Goal: Transaction & Acquisition: Purchase product/service

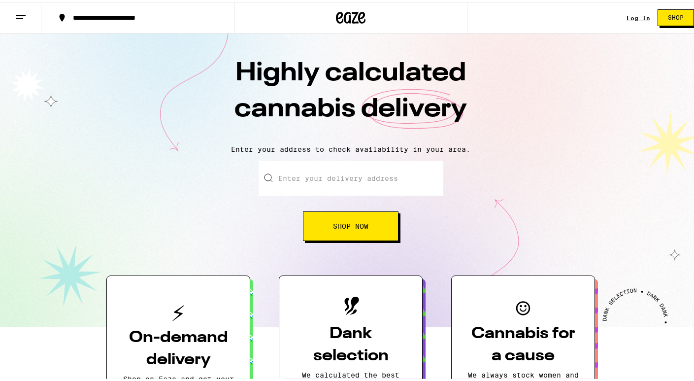
click at [344, 228] on span "Shop Now" at bounding box center [350, 224] width 35 height 7
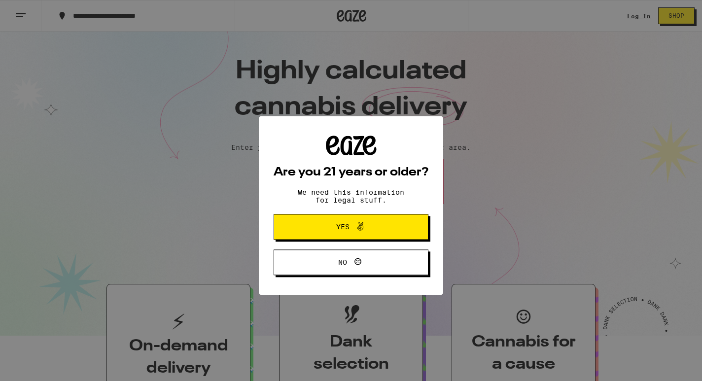
click at [339, 214] on span "Yes" at bounding box center [342, 211] width 13 height 7
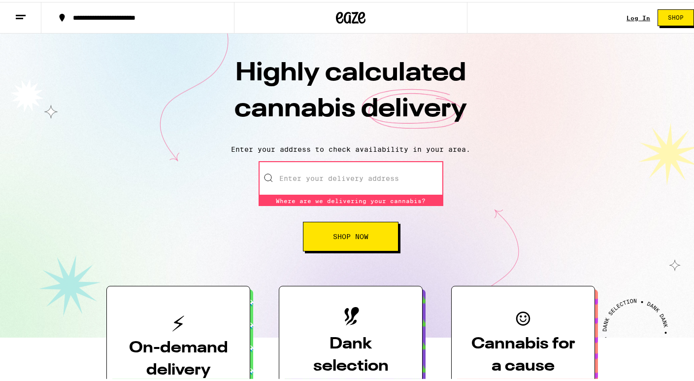
click at [329, 176] on input "Enter your delivery address" at bounding box center [351, 176] width 185 height 34
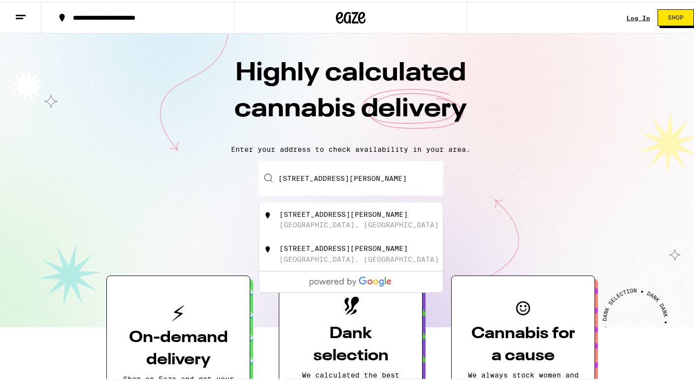
click at [345, 231] on div "[STREET_ADDRESS][PERSON_NAME]" at bounding box center [351, 218] width 184 height 34
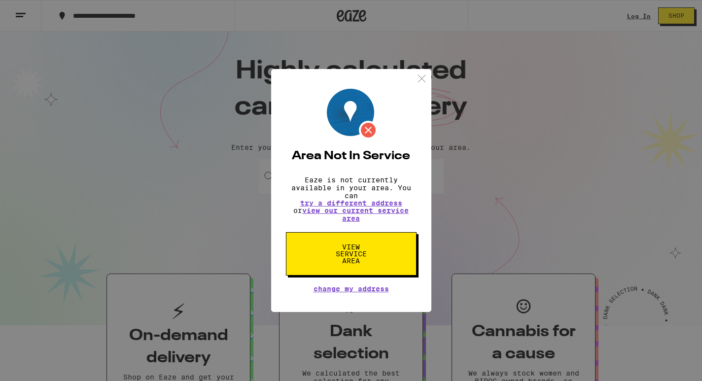
click at [421, 72] on img at bounding box center [421, 78] width 12 height 12
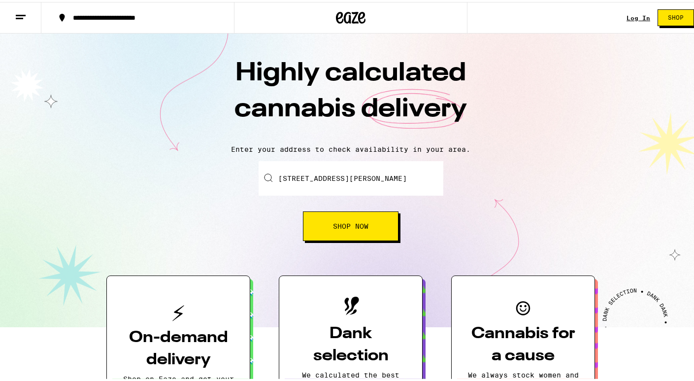
click at [388, 184] on input "[STREET_ADDRESS][PERSON_NAME]" at bounding box center [351, 176] width 185 height 34
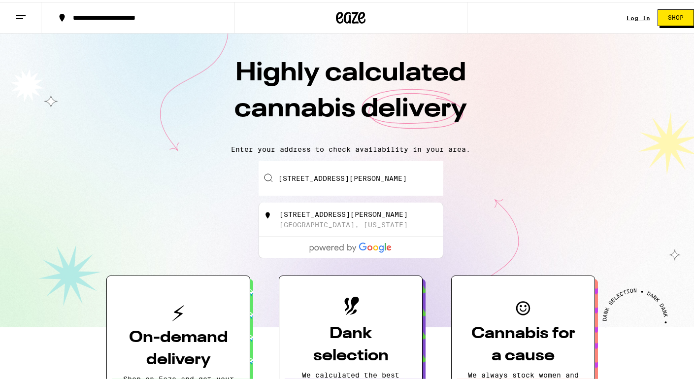
click at [372, 216] on div "[STREET_ADDRESS][PERSON_NAME]" at bounding box center [343, 212] width 129 height 8
type input "[STREET_ADDRESS][PERSON_NAME][US_STATE]"
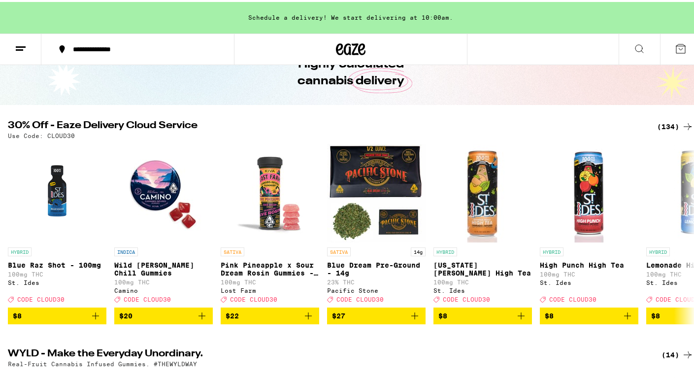
scroll to position [50, 0]
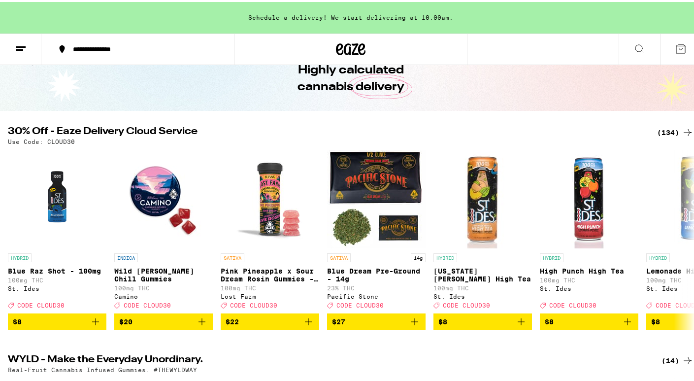
click at [668, 133] on div "(134)" at bounding box center [675, 131] width 36 height 12
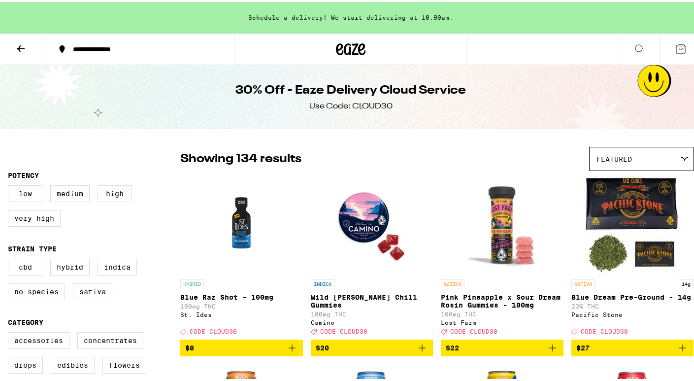
click at [23, 48] on icon at bounding box center [21, 47] width 12 height 12
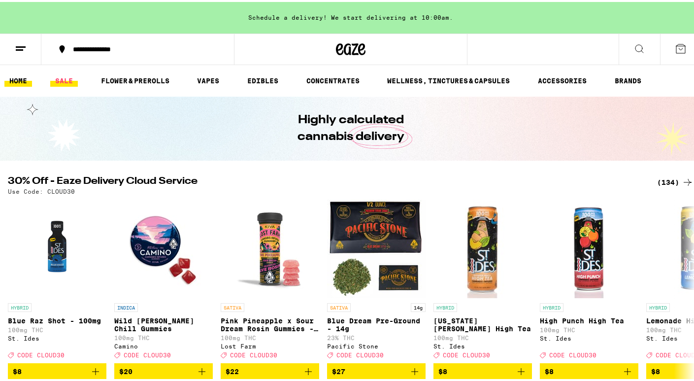
click at [54, 83] on link "SALE" at bounding box center [64, 79] width 28 height 12
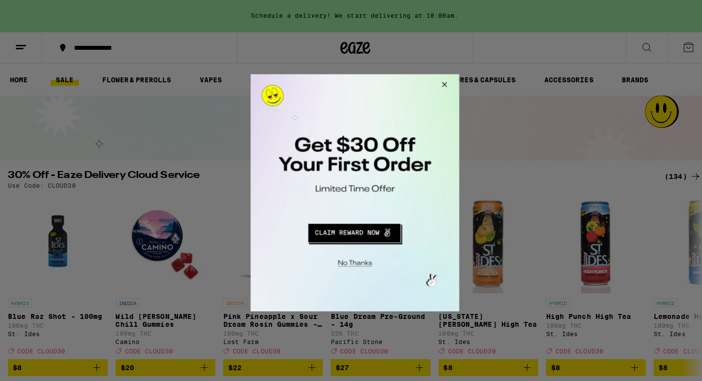
click at [443, 81] on button "Close Modal" at bounding box center [440, 86] width 27 height 24
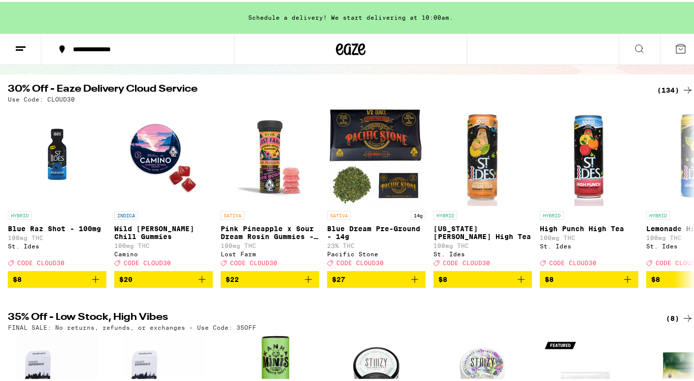
scroll to position [85, 0]
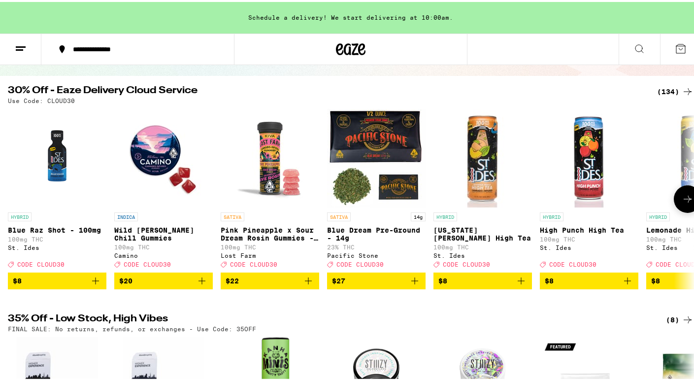
click at [684, 200] on icon at bounding box center [688, 197] width 8 height 7
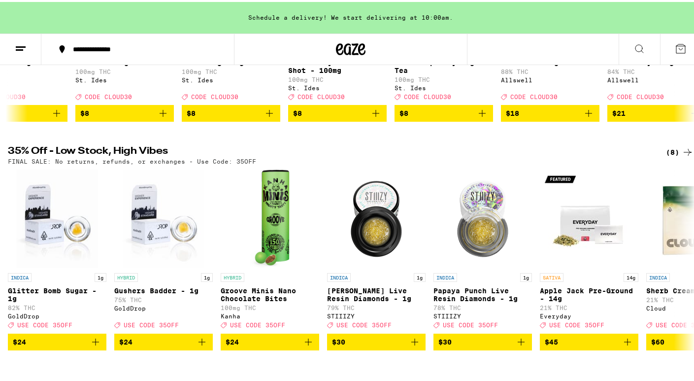
scroll to position [255, 0]
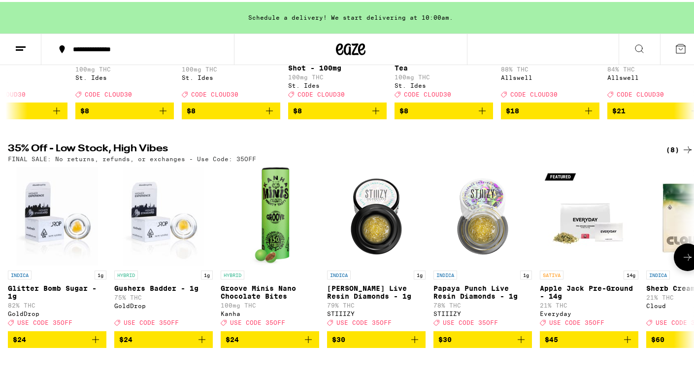
click at [149, 290] on p "Gushers Badder - 1g" at bounding box center [163, 286] width 99 height 8
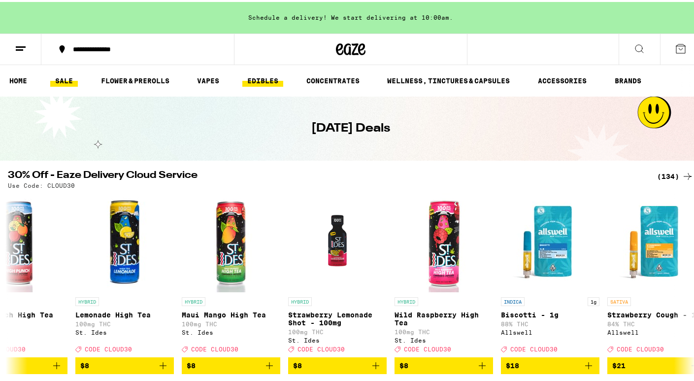
click at [256, 75] on link "EDIBLES" at bounding box center [262, 79] width 41 height 12
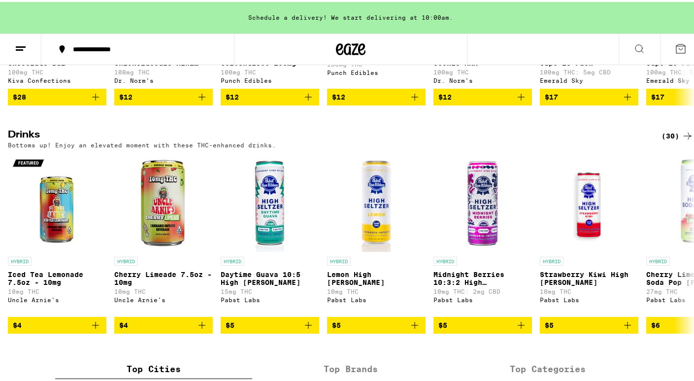
scroll to position [476, 0]
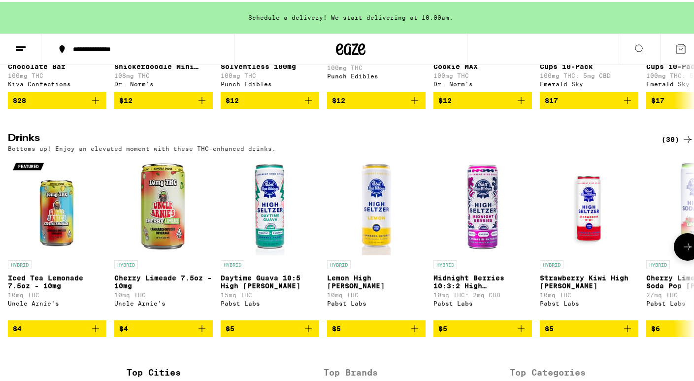
click at [682, 251] on icon at bounding box center [688, 245] width 12 height 12
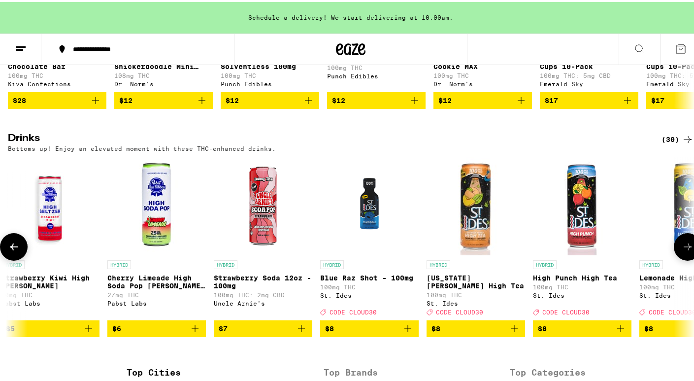
scroll to position [0, 571]
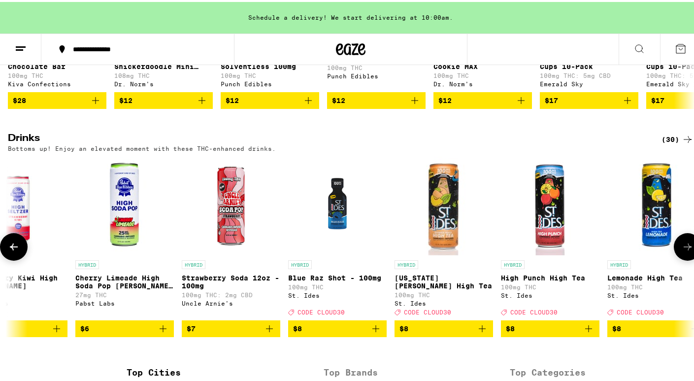
click at [682, 255] on button at bounding box center [688, 245] width 28 height 28
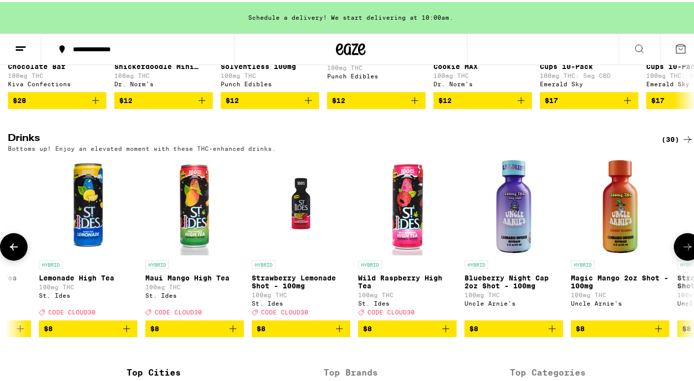
scroll to position [0, 1142]
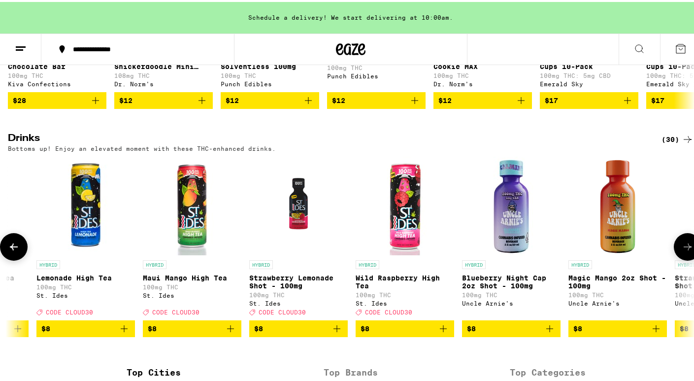
click at [15, 251] on icon at bounding box center [14, 245] width 12 height 12
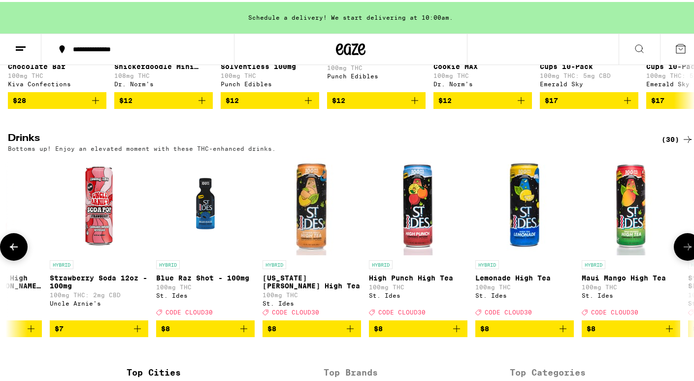
scroll to position [0, 571]
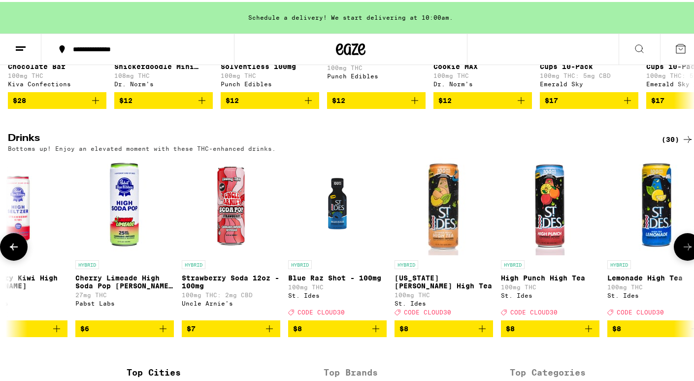
click at [12, 251] on icon at bounding box center [14, 245] width 12 height 12
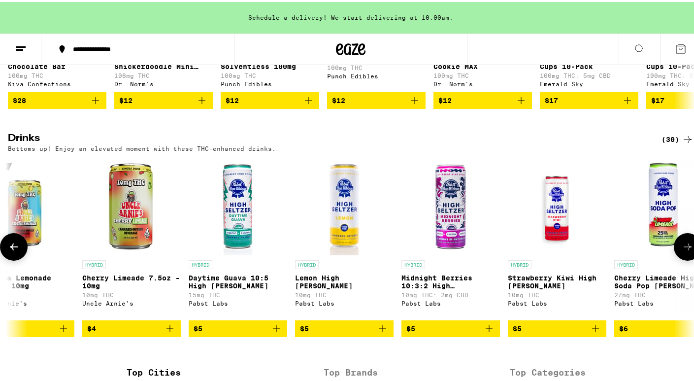
scroll to position [0, 0]
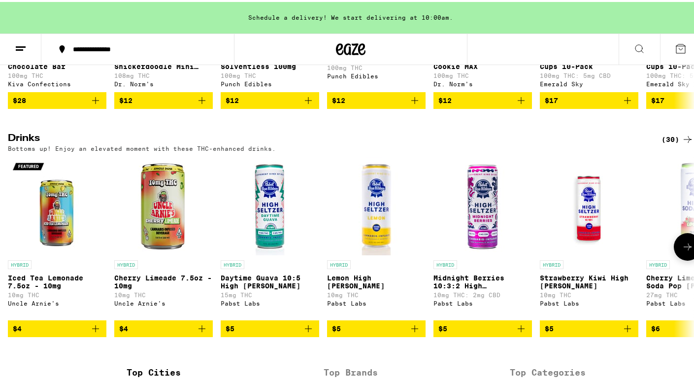
click at [682, 251] on icon at bounding box center [688, 245] width 12 height 12
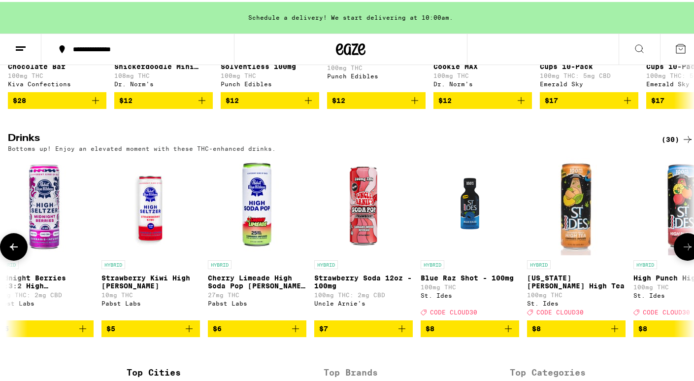
click at [682, 251] on icon at bounding box center [688, 245] width 12 height 12
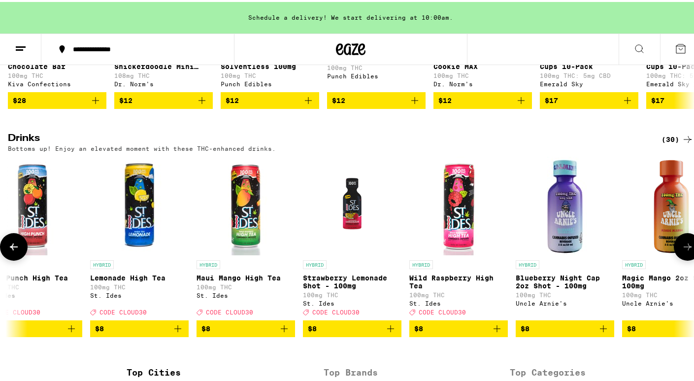
click at [682, 251] on icon at bounding box center [688, 245] width 12 height 12
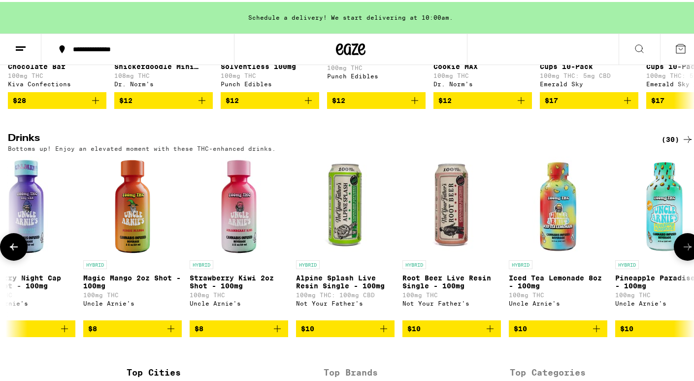
scroll to position [0, 1660]
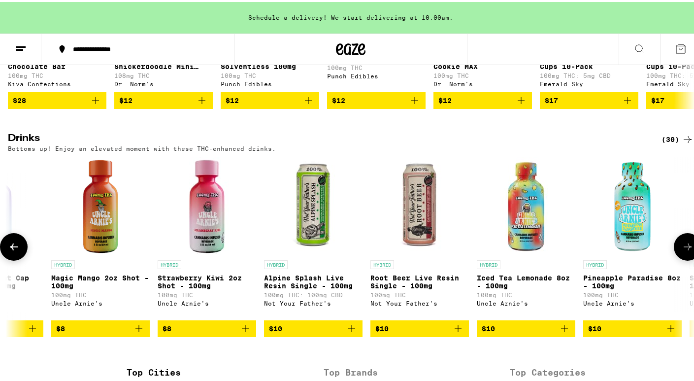
click at [682, 251] on icon at bounding box center [688, 245] width 12 height 12
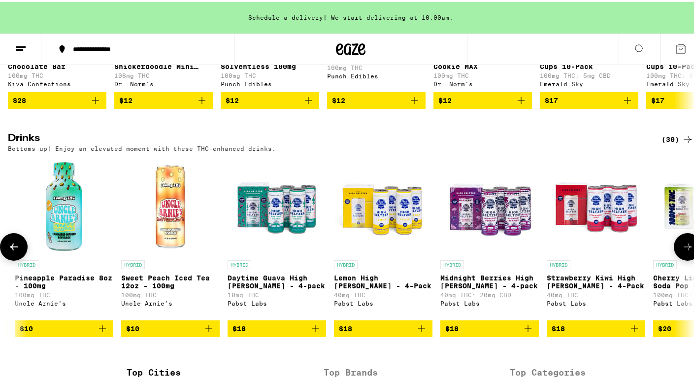
scroll to position [0, 2231]
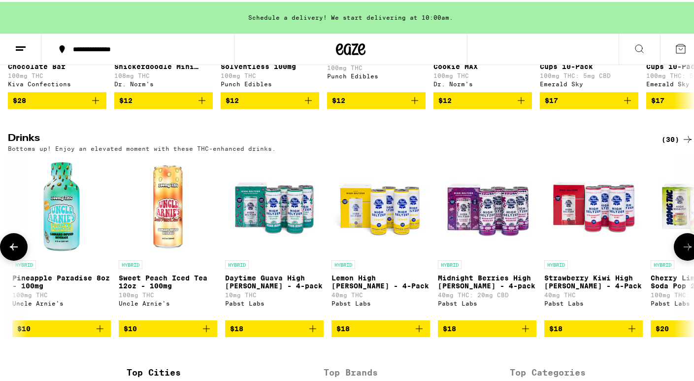
click at [682, 251] on icon at bounding box center [688, 245] width 12 height 12
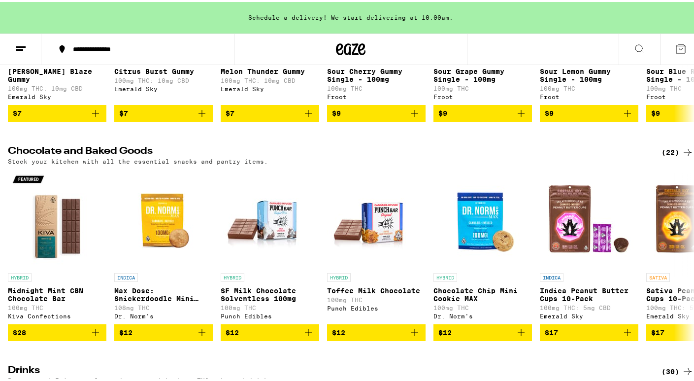
scroll to position [241, 0]
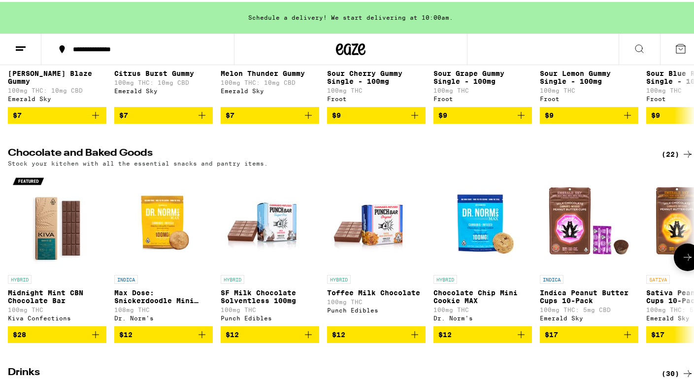
click at [682, 261] on icon at bounding box center [688, 255] width 12 height 12
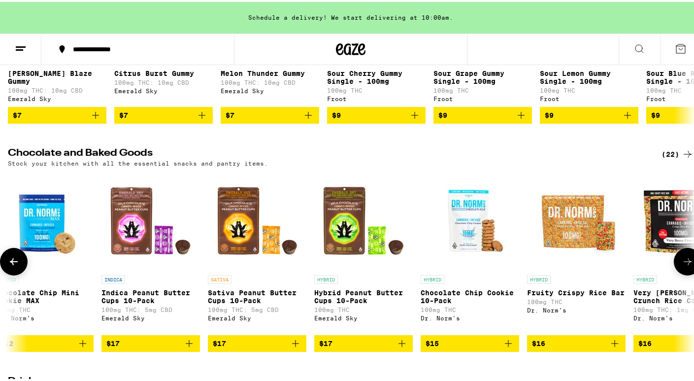
scroll to position [0, 571]
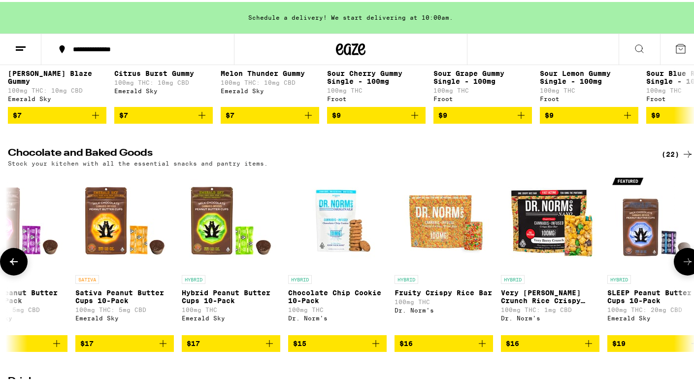
click at [12, 263] on button at bounding box center [14, 260] width 28 height 28
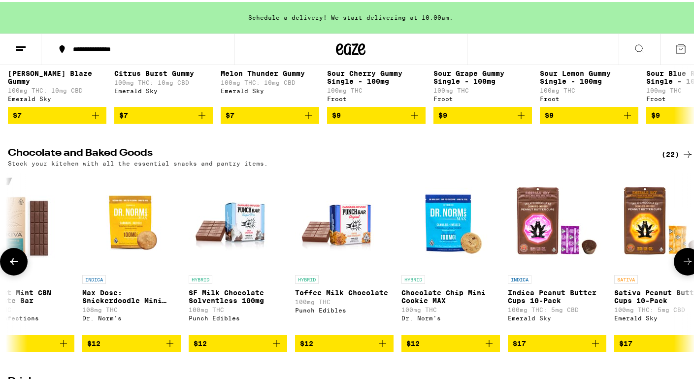
scroll to position [0, 0]
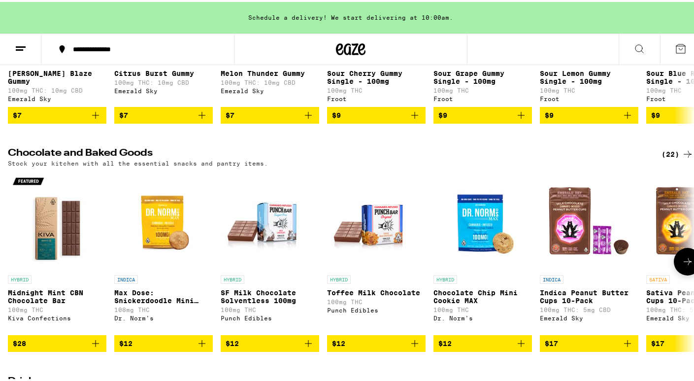
click at [476, 303] on p "Chocolate Chip Mini Cookie MAX" at bounding box center [483, 295] width 99 height 16
